Goal: Transaction & Acquisition: Purchase product/service

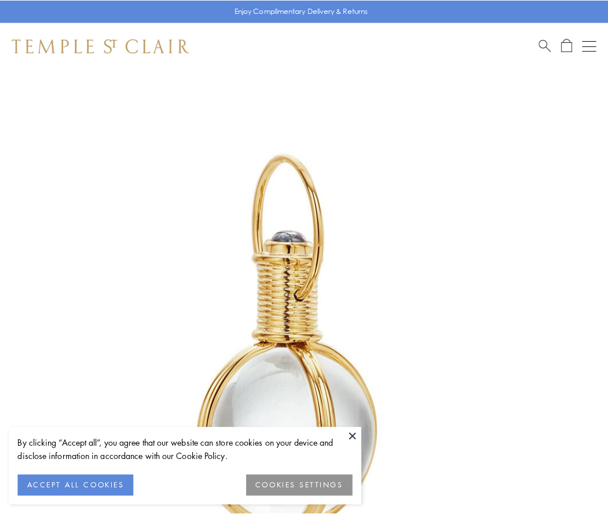
scroll to position [302, 0]
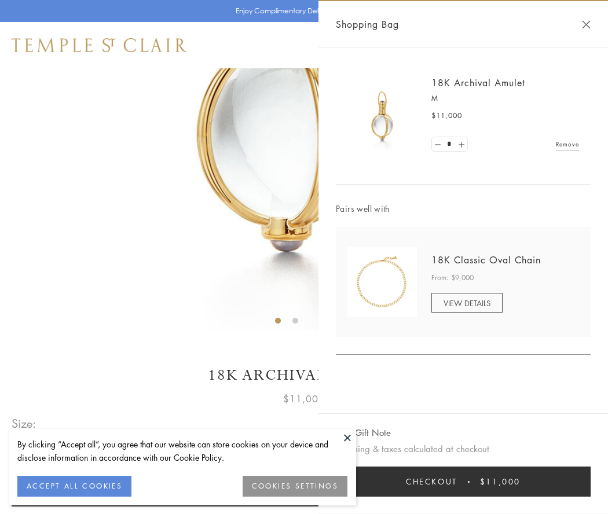
click at [463, 482] on button "Checkout $11,000" at bounding box center [463, 482] width 255 height 30
